Goal: Transaction & Acquisition: Purchase product/service

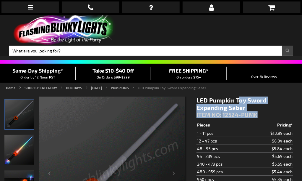
scroll to position [1, 0]
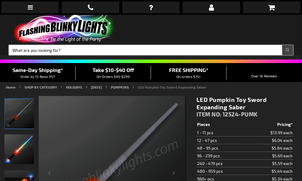
click at [160, 45] on input "Search" at bounding box center [151, 50] width 284 height 10
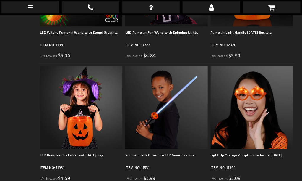
scroll to position [684, 0]
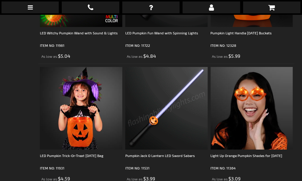
click at [161, 79] on img at bounding box center [166, 108] width 82 height 82
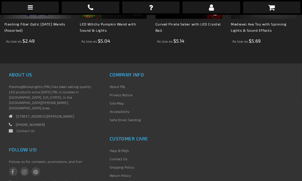
scroll to position [510, 0]
